Goal: Task Accomplishment & Management: Use online tool/utility

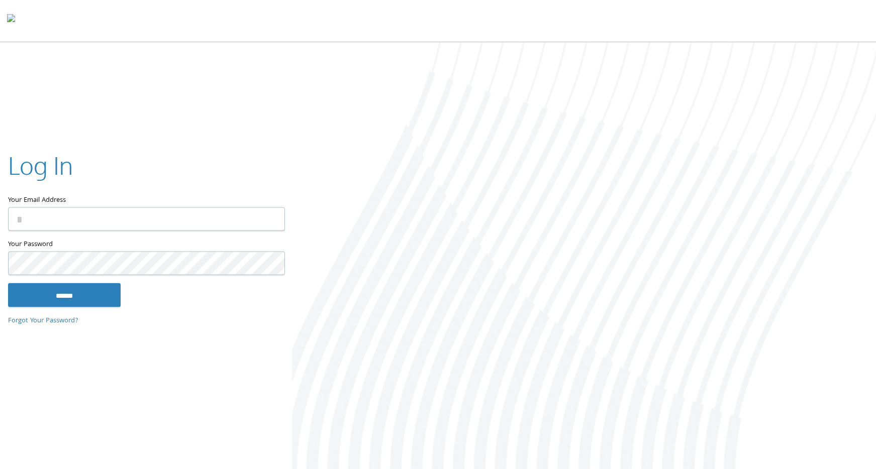
type input "**********"
click at [62, 294] on input "******" at bounding box center [64, 295] width 113 height 24
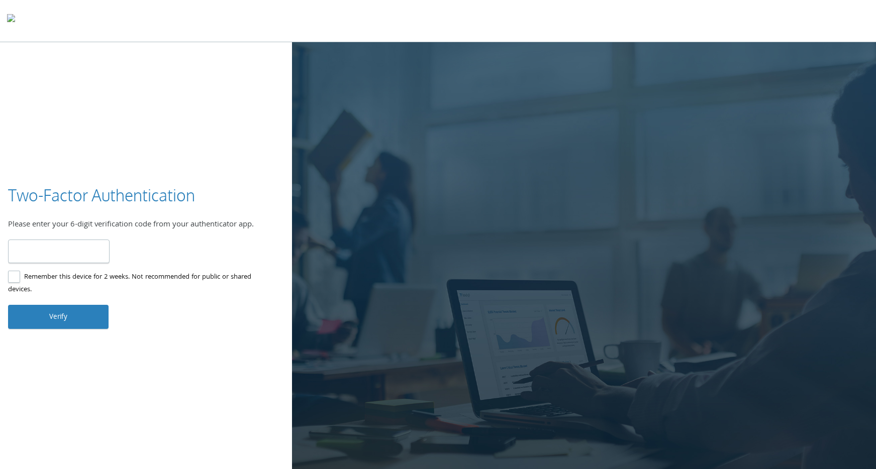
click at [67, 250] on input "number" at bounding box center [59, 252] width 102 height 24
type input "******"
